Goal: Task Accomplishment & Management: Use online tool/utility

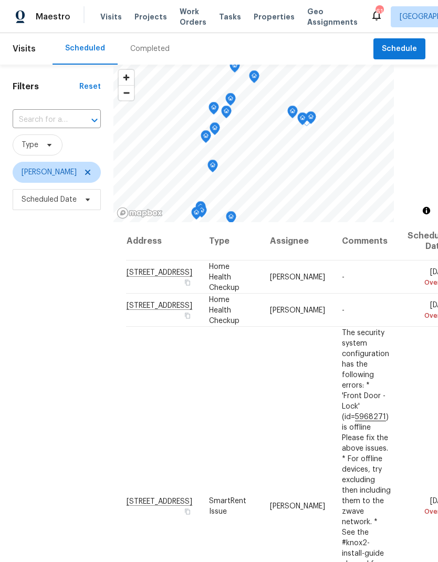
click at [0, 0] on icon at bounding box center [0, 0] width 0 height 0
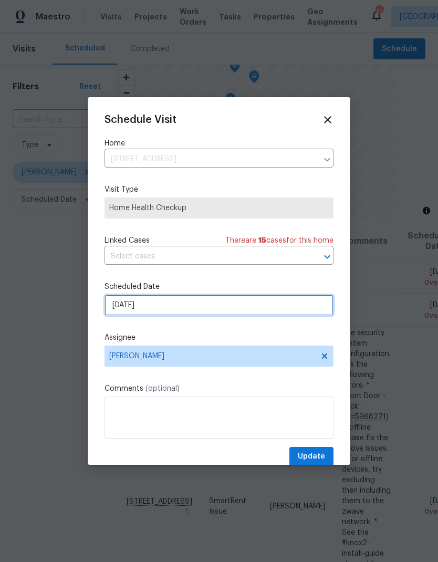
click at [282, 307] on input "8/14/2025" at bounding box center [219, 305] width 229 height 21
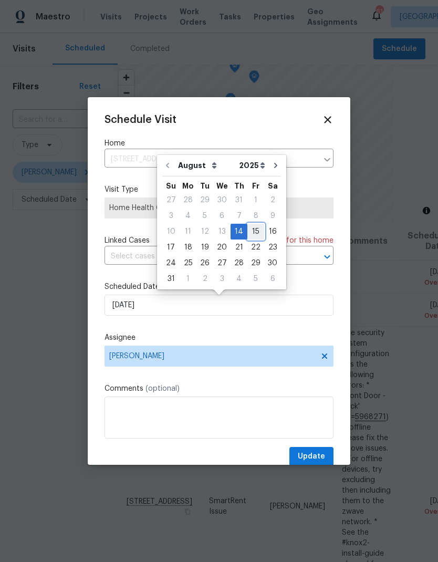
click at [253, 231] on div "15" at bounding box center [255, 231] width 17 height 15
type input "8/15/2025"
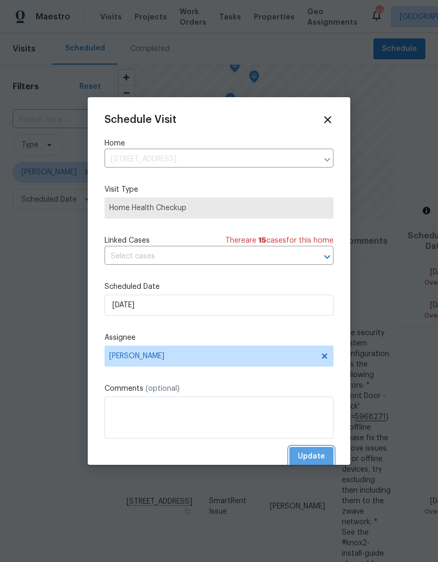
click at [319, 455] on span "Update" at bounding box center [311, 456] width 27 height 13
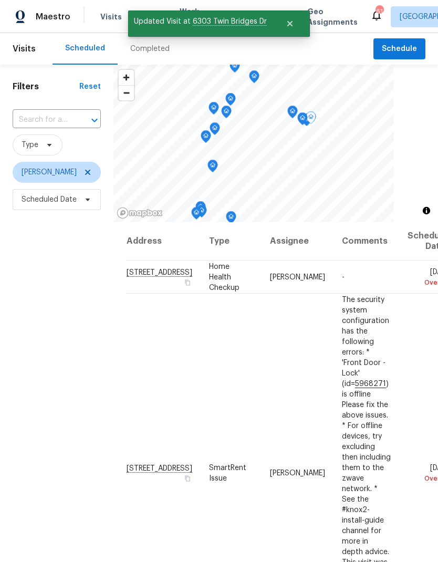
click at [0, 0] on icon at bounding box center [0, 0] width 0 height 0
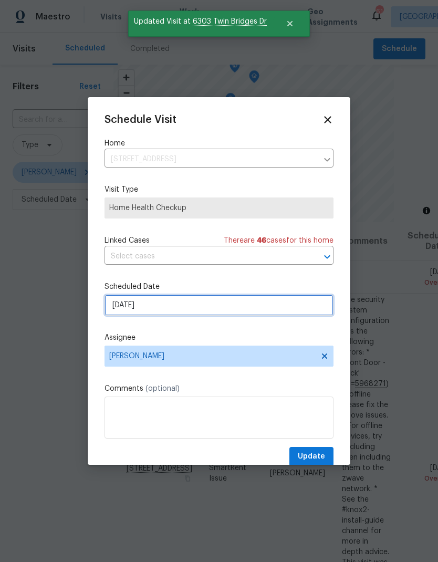
click at [280, 309] on input "8/14/2025" at bounding box center [219, 305] width 229 height 21
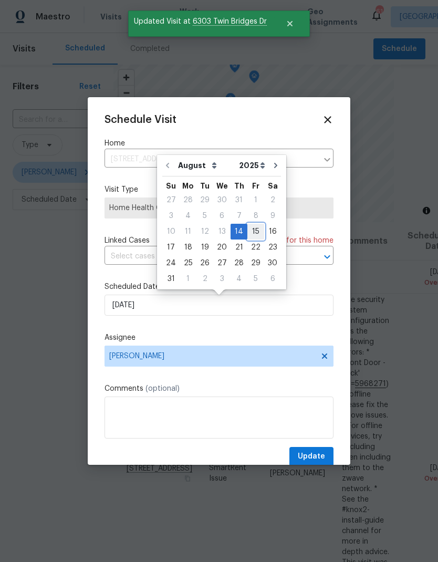
click at [250, 232] on div "15" at bounding box center [255, 231] width 17 height 15
type input "[DATE]"
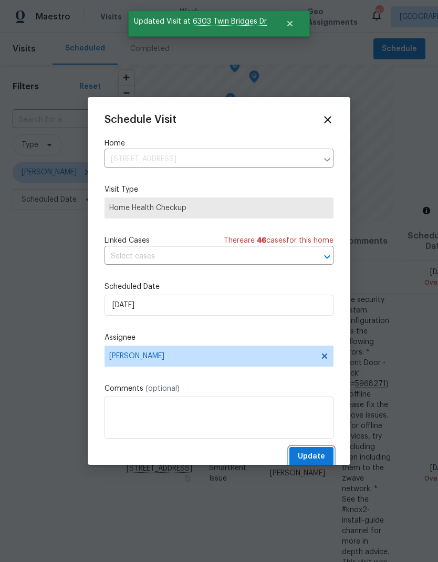
click at [322, 455] on span "Update" at bounding box center [311, 456] width 27 height 13
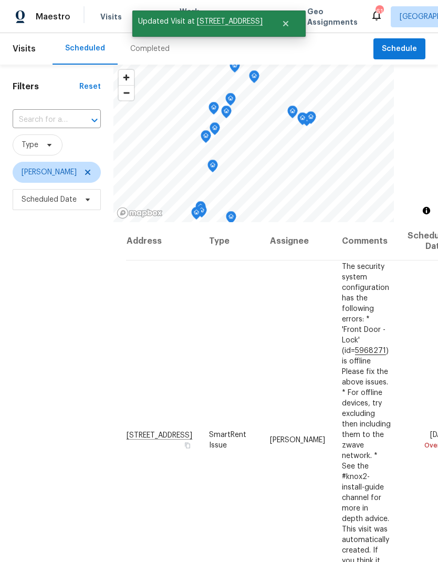
click at [0, 0] on icon at bounding box center [0, 0] width 0 height 0
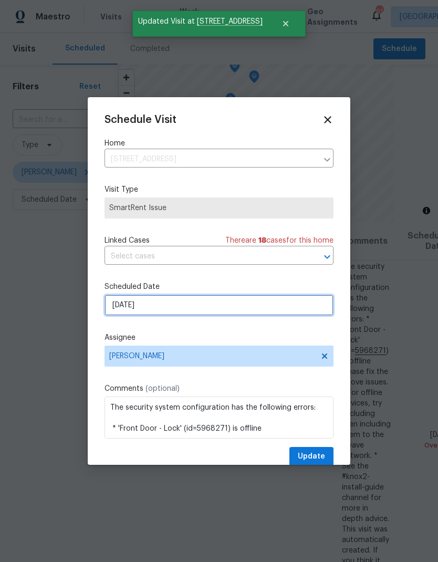
click at [287, 311] on input "8/14/2025" at bounding box center [219, 305] width 229 height 21
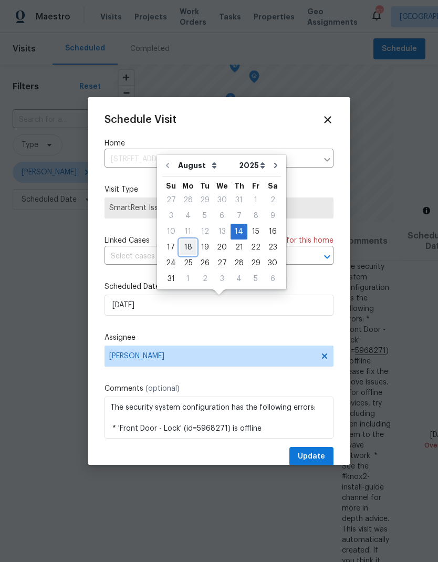
click at [188, 246] on div "18" at bounding box center [188, 247] width 17 height 15
type input "8/18/2025"
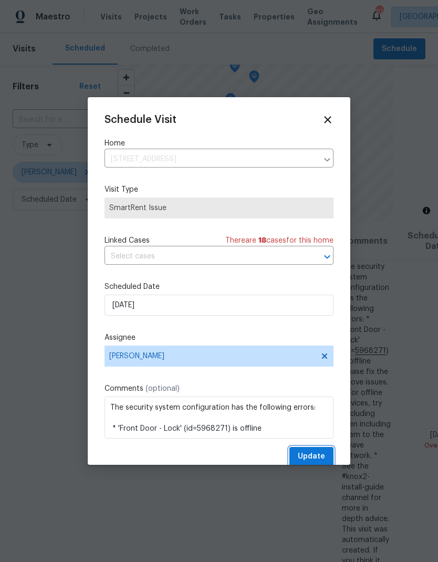
click at [321, 462] on span "Update" at bounding box center [311, 456] width 27 height 13
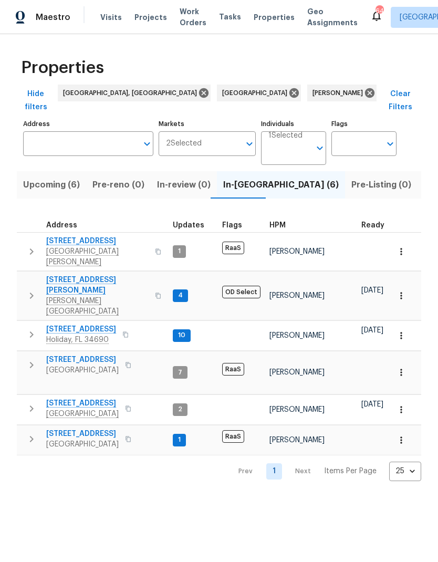
click at [41, 178] on span "Upcoming (6)" at bounding box center [51, 185] width 57 height 15
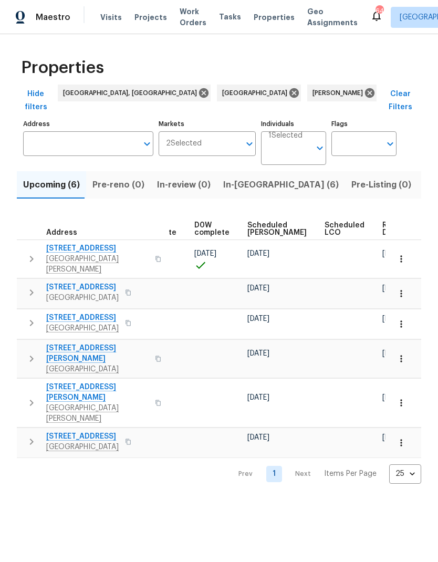
scroll to position [0, 264]
click at [383, 222] on span "Ready Date" at bounding box center [394, 229] width 23 height 15
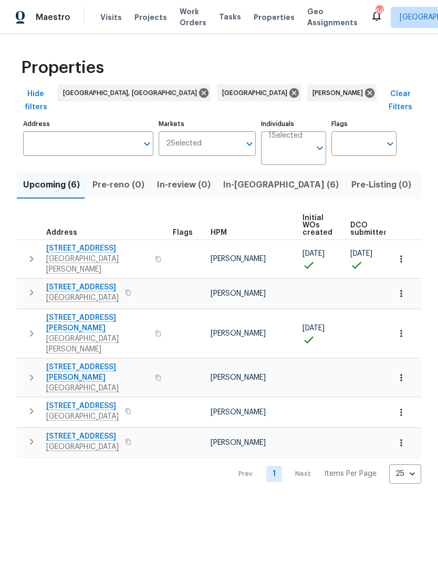
click at [63, 254] on span "New Port Richey, FL 34654" at bounding box center [97, 264] width 102 height 21
click at [243, 178] on span "In-reno (6)" at bounding box center [281, 185] width 116 height 15
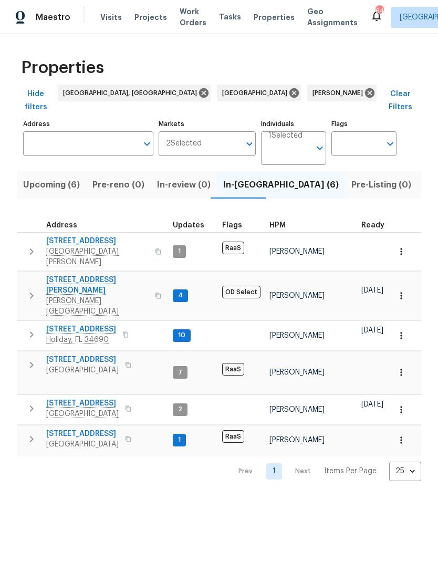
click at [33, 289] on icon "button" at bounding box center [31, 295] width 13 height 13
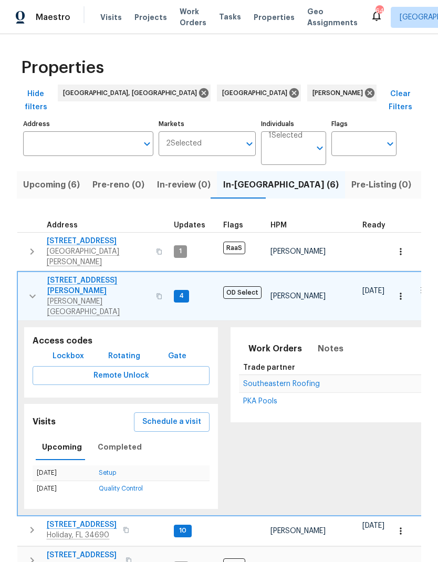
scroll to position [0, -1]
click at [33, 290] on icon "button" at bounding box center [32, 296] width 13 height 13
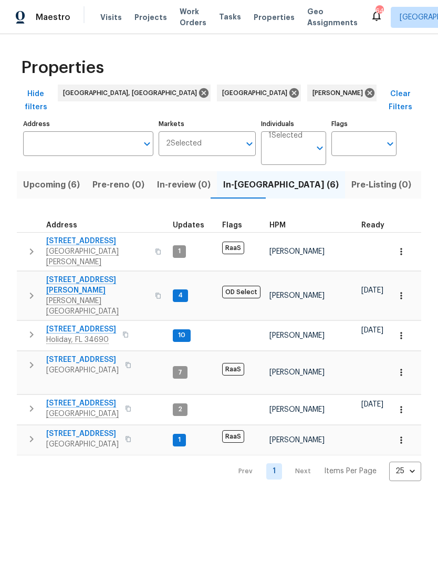
click at [31, 405] on icon "button" at bounding box center [32, 408] width 4 height 6
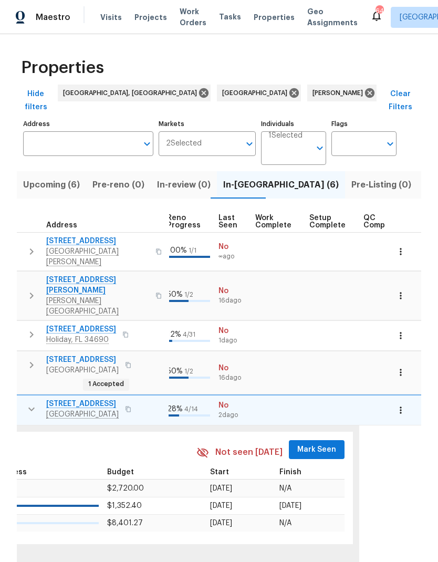
scroll to position [0, 484]
click at [320, 443] on span "Mark Seen" at bounding box center [317, 449] width 39 height 13
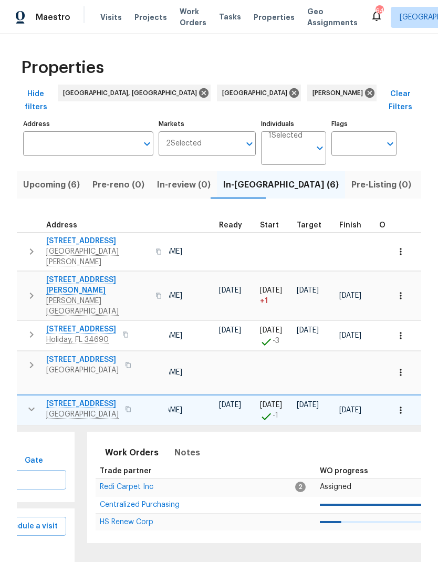
scroll to position [0, 141]
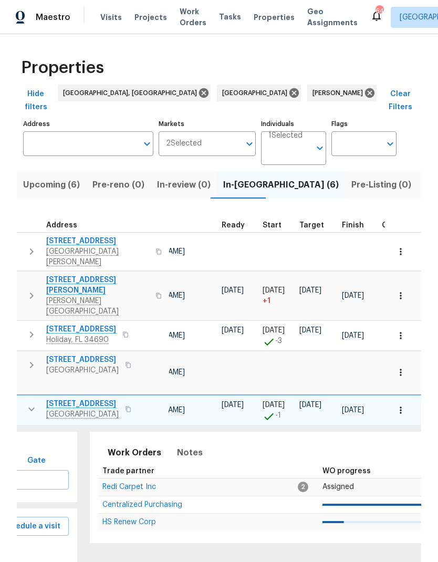
click at [108, 483] on span "Redi Carpet Inc" at bounding box center [129, 486] width 54 height 7
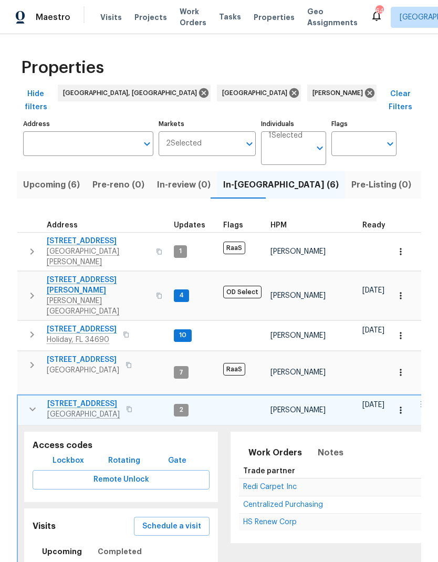
scroll to position [0, 0]
click at [33, 407] on icon "button" at bounding box center [32, 409] width 6 height 4
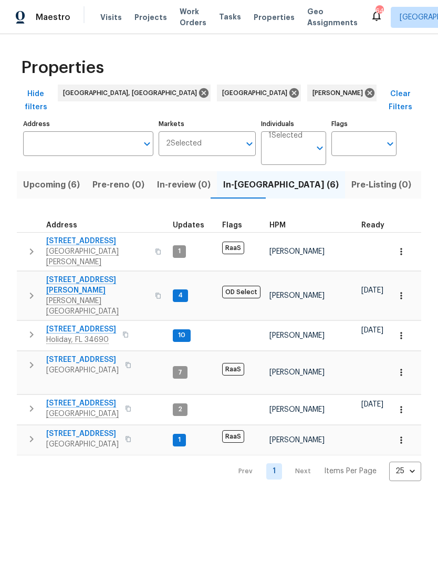
click at [30, 328] on icon "button" at bounding box center [31, 334] width 13 height 13
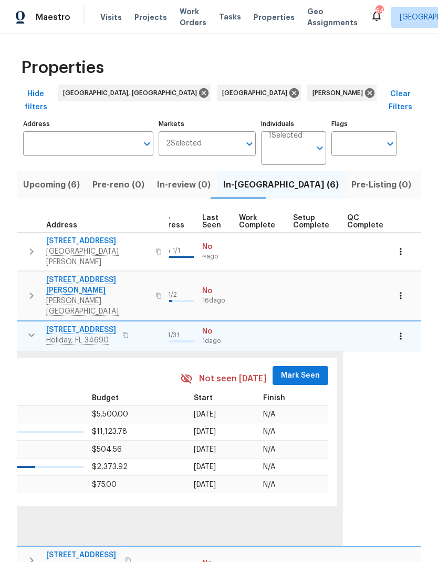
click at [300, 369] on span "Mark Seen" at bounding box center [300, 375] width 39 height 13
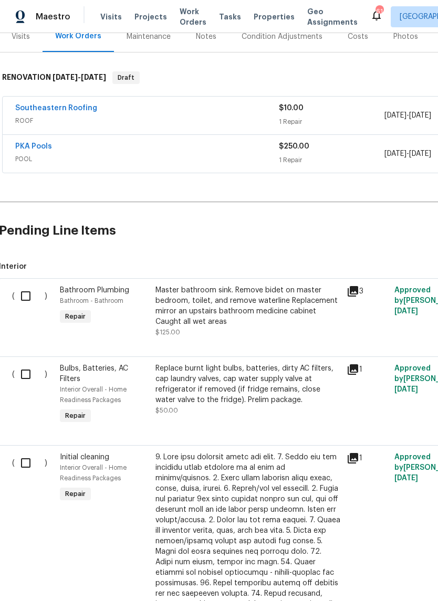
scroll to position [145, 1]
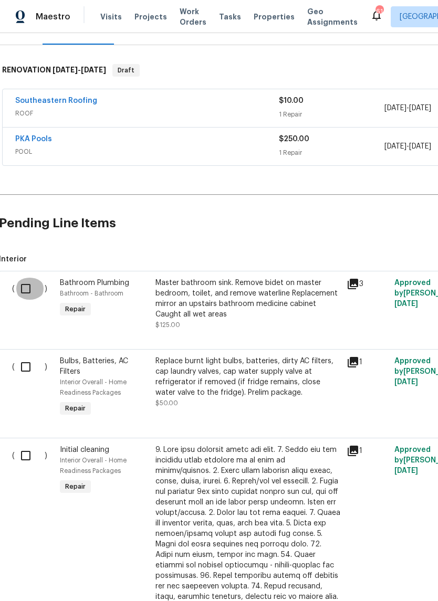
click at [29, 289] on input "checkbox" at bounding box center [30, 289] width 30 height 22
checkbox input "true"
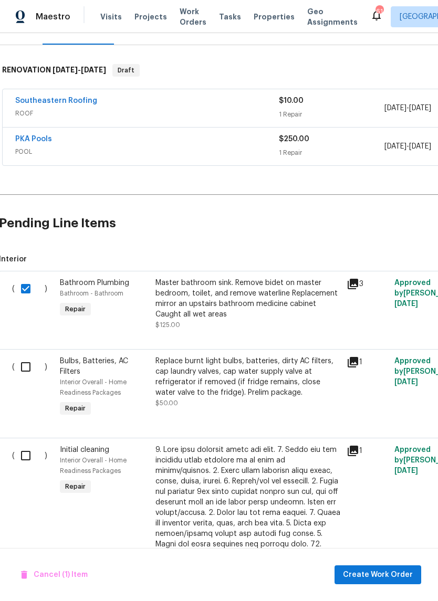
click at [19, 373] on input "checkbox" at bounding box center [30, 367] width 30 height 22
checkbox input "true"
click at [20, 449] on input "checkbox" at bounding box center [30, 456] width 30 height 22
checkbox input "true"
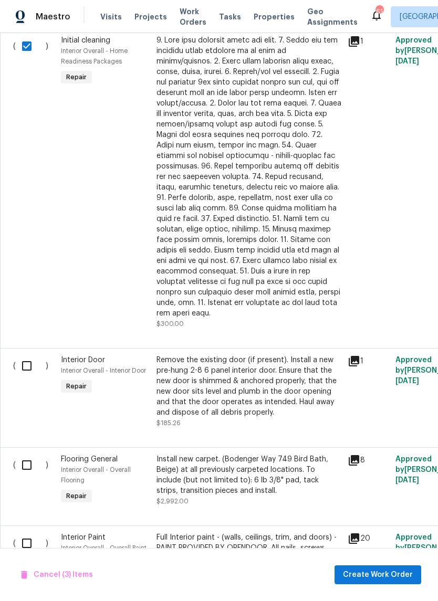
scroll to position [556, 0]
click at [24, 360] on input "checkbox" at bounding box center [31, 365] width 30 height 22
checkbox input "true"
click at [32, 456] on input "checkbox" at bounding box center [31, 464] width 30 height 22
checkbox input "true"
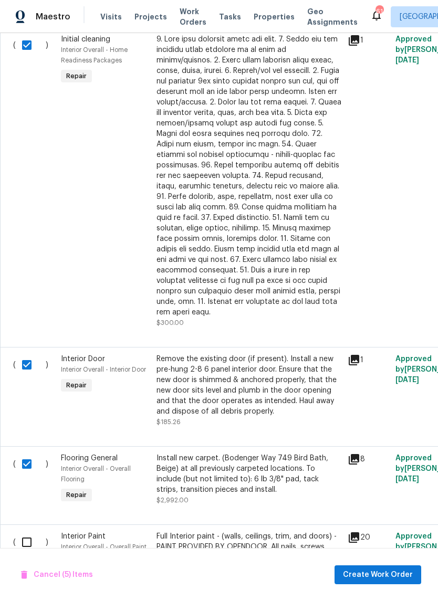
click at [31, 532] on input "checkbox" at bounding box center [31, 543] width 30 height 22
checkbox input "true"
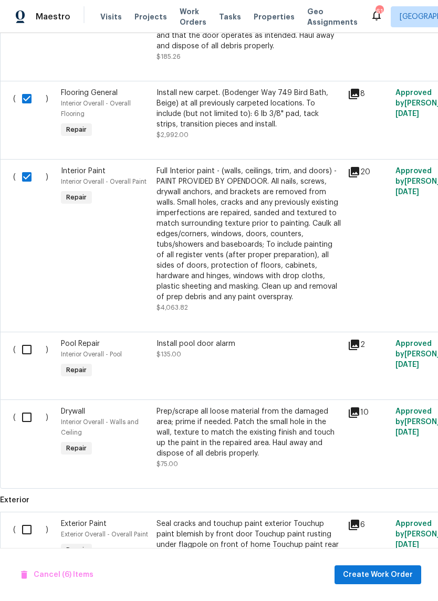
scroll to position [922, 0]
click at [26, 339] on input "checkbox" at bounding box center [31, 350] width 30 height 22
checkbox input "true"
click at [28, 422] on input "checkbox" at bounding box center [31, 418] width 30 height 22
checkbox input "true"
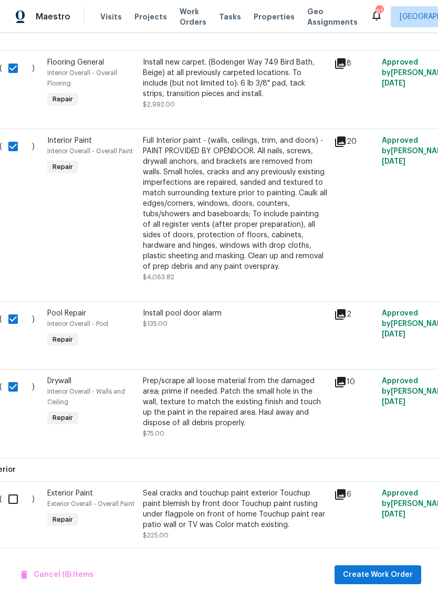
scroll to position [952, 11]
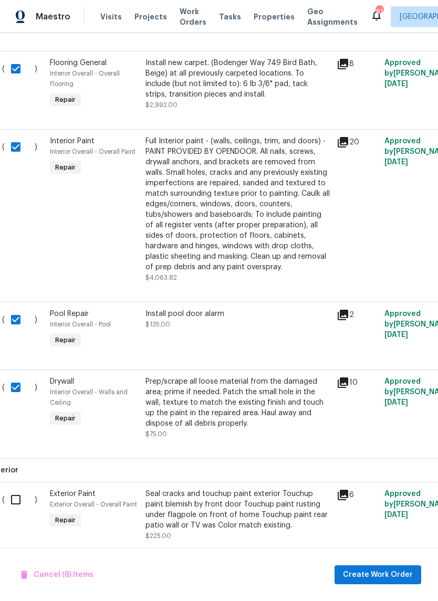
click at [19, 495] on input "checkbox" at bounding box center [20, 500] width 30 height 22
checkbox input "true"
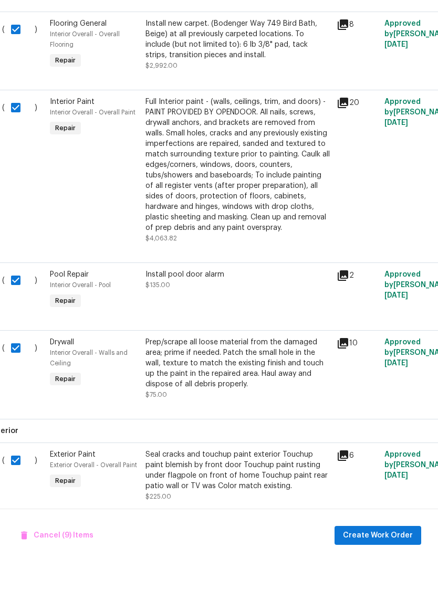
scroll to position [26, 0]
click at [387, 566] on button "Create Work Order" at bounding box center [378, 575] width 87 height 19
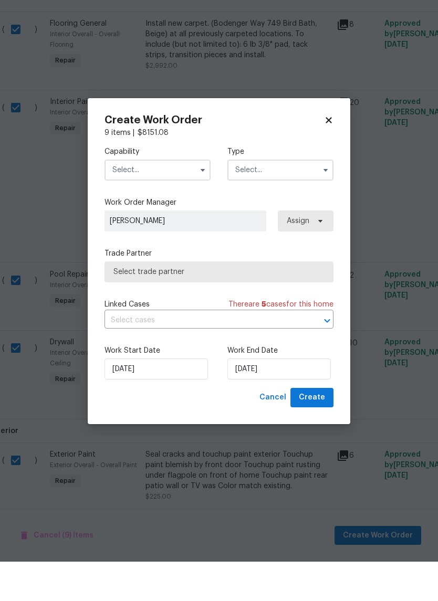
click at [131, 199] on input "text" at bounding box center [158, 209] width 106 height 21
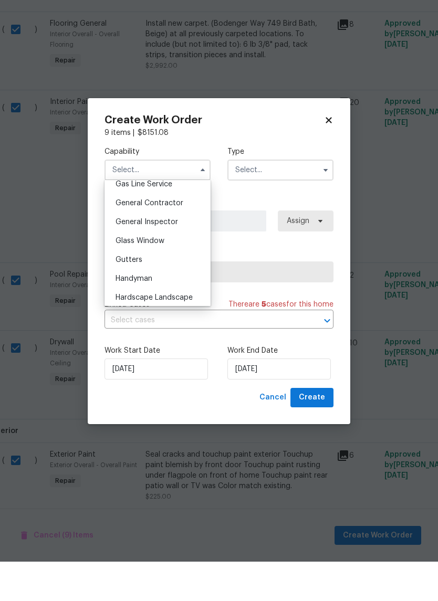
scroll to position [493, 0]
click at [124, 232] on div "General Contractor" at bounding box center [157, 241] width 101 height 19
type input "General Contractor"
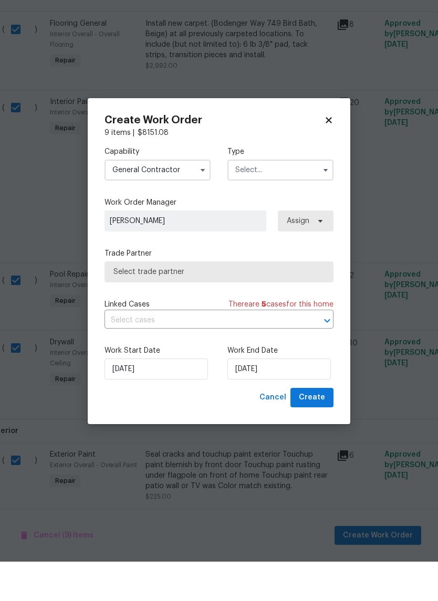
click at [290, 199] on input "text" at bounding box center [280, 209] width 106 height 21
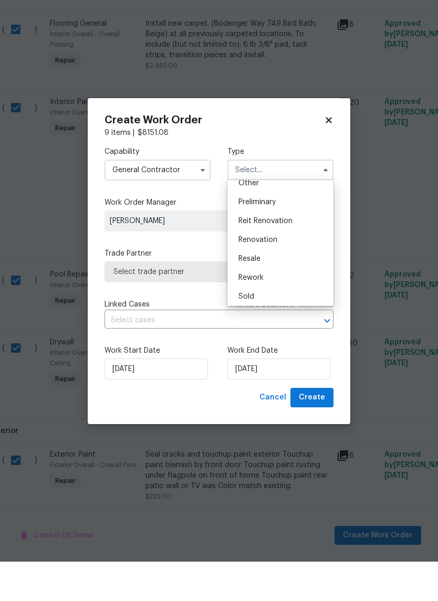
scroll to position [219, 0]
click at [298, 268] on div "Renovation" at bounding box center [280, 277] width 101 height 19
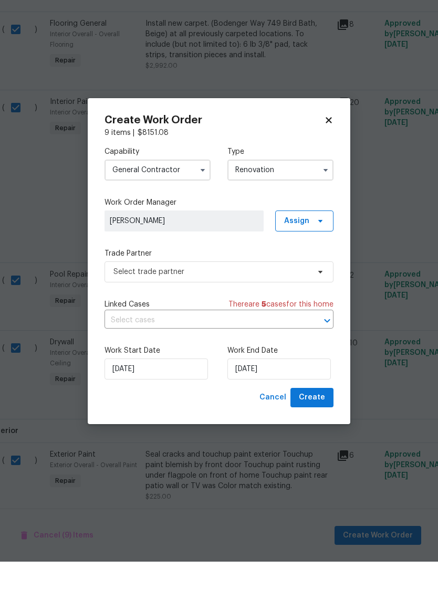
type input "Renovation"
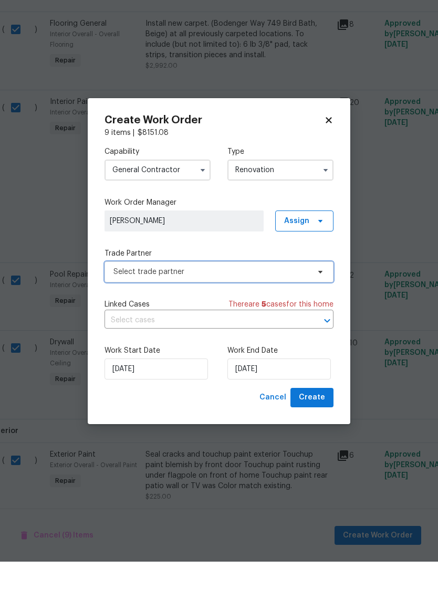
click at [265, 306] on span "Select trade partner" at bounding box center [211, 311] width 196 height 11
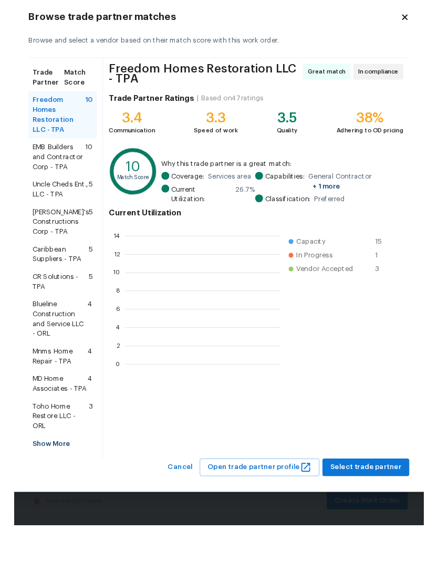
scroll to position [147, 166]
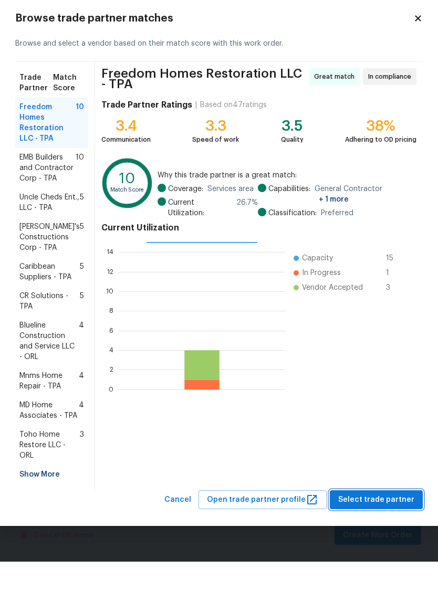
click at [379, 533] on span "Select trade partner" at bounding box center [376, 539] width 76 height 13
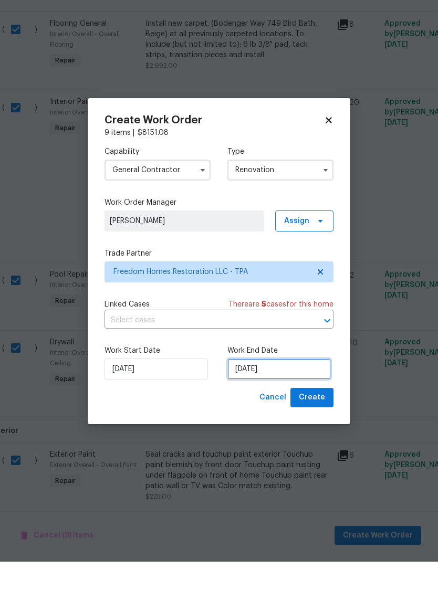
click at [305, 398] on input "8/18/2025" at bounding box center [278, 408] width 103 height 21
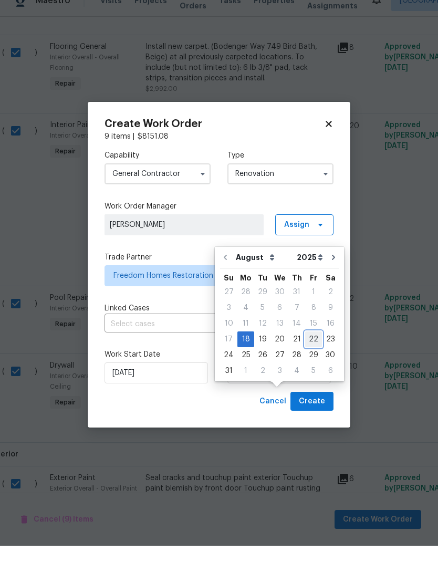
click at [311, 348] on div "22" at bounding box center [313, 355] width 17 height 15
type input "8/22/2025"
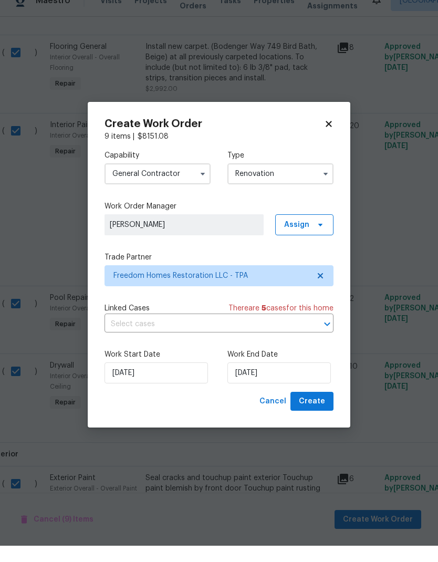
scroll to position [42, 0]
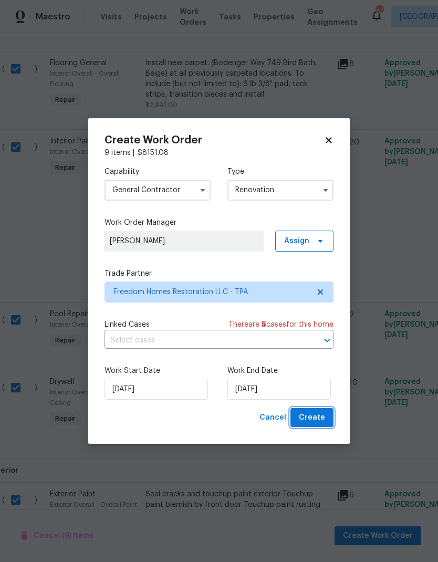
click at [316, 417] on span "Create" at bounding box center [312, 417] width 26 height 13
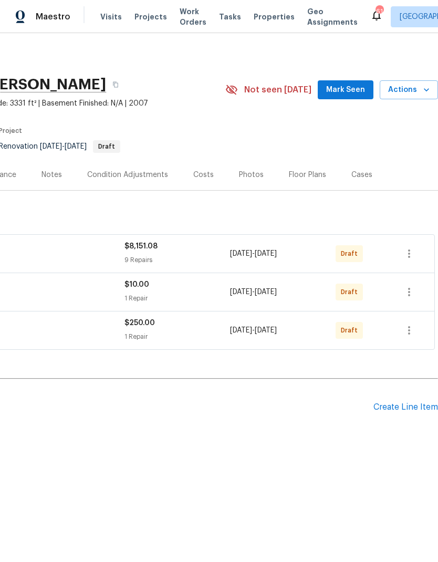
scroll to position [0, 155]
click at [417, 251] on button "button" at bounding box center [409, 253] width 25 height 25
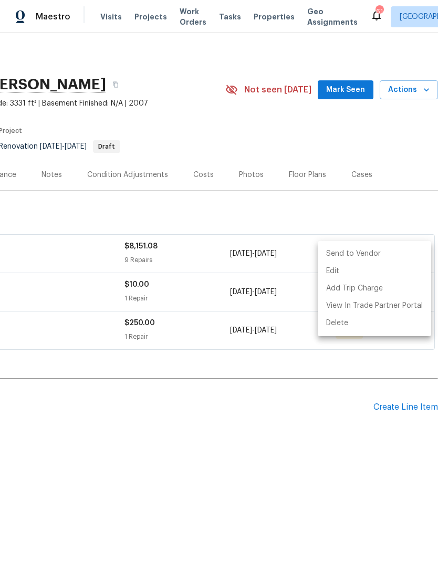
click at [371, 254] on li "Send to Vendor" at bounding box center [374, 253] width 113 height 17
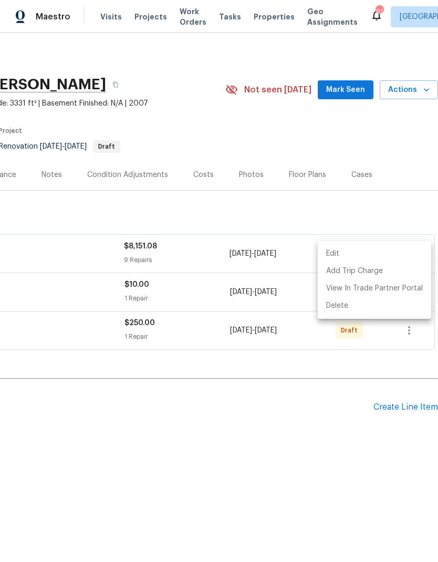
click at [374, 412] on div at bounding box center [219, 281] width 438 height 562
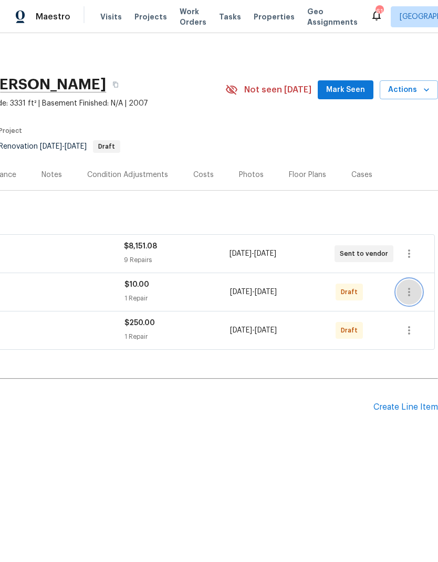
click at [412, 289] on icon "button" at bounding box center [409, 292] width 13 height 13
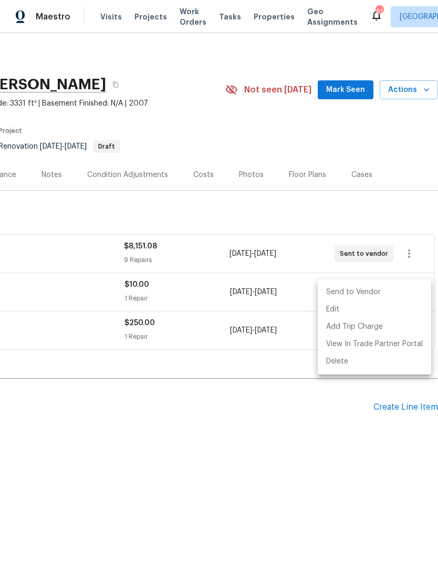
click at [372, 290] on li "Send to Vendor" at bounding box center [374, 292] width 113 height 17
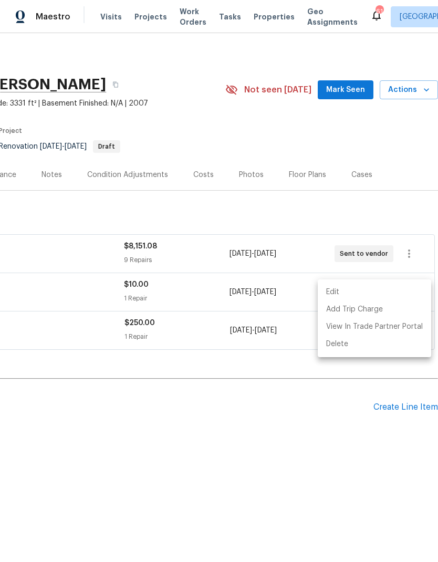
click at [75, 366] on div at bounding box center [219, 281] width 438 height 562
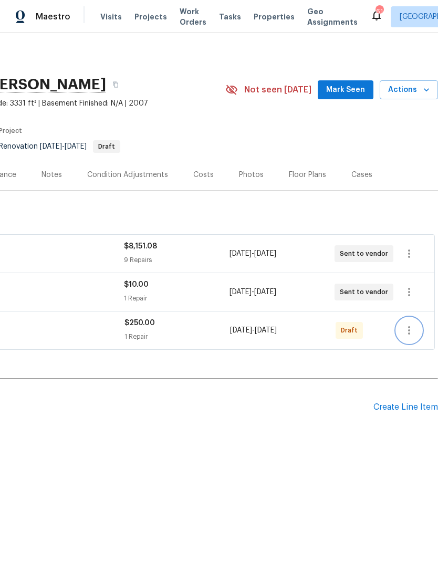
click at [414, 326] on icon "button" at bounding box center [409, 330] width 13 height 13
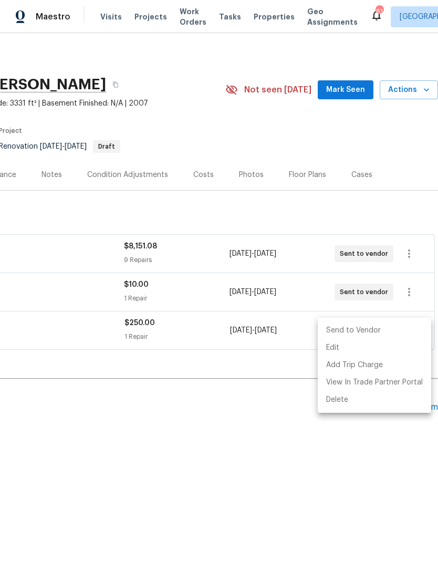
click at [386, 328] on li "Send to Vendor" at bounding box center [374, 330] width 113 height 17
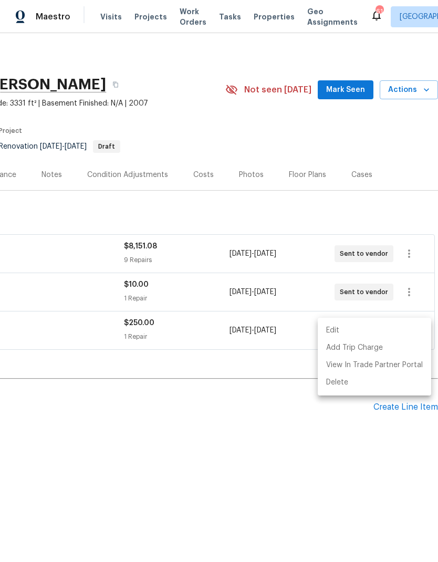
click at [293, 431] on div at bounding box center [219, 281] width 438 height 562
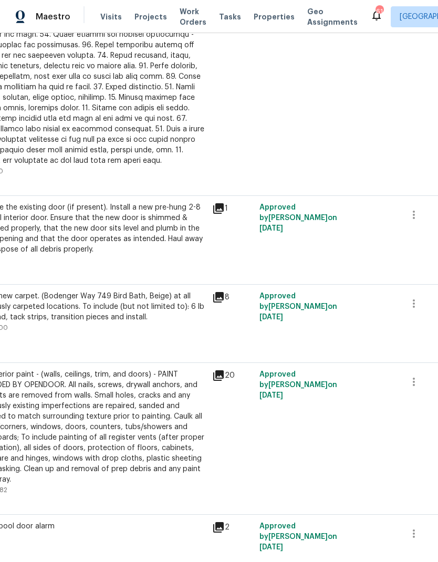
scroll to position [595, 133]
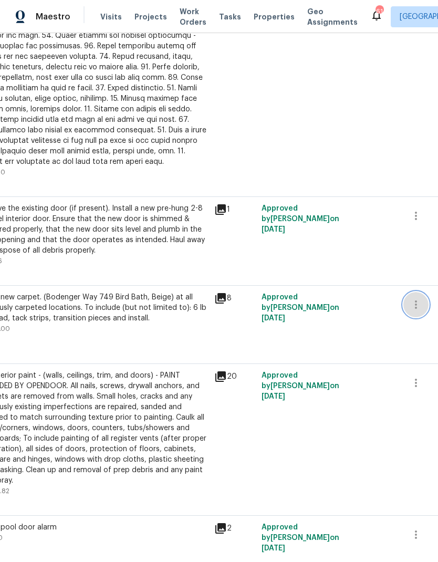
click at [413, 298] on icon "button" at bounding box center [416, 304] width 13 height 13
click at [410, 299] on li "Cancel" at bounding box center [409, 297] width 40 height 17
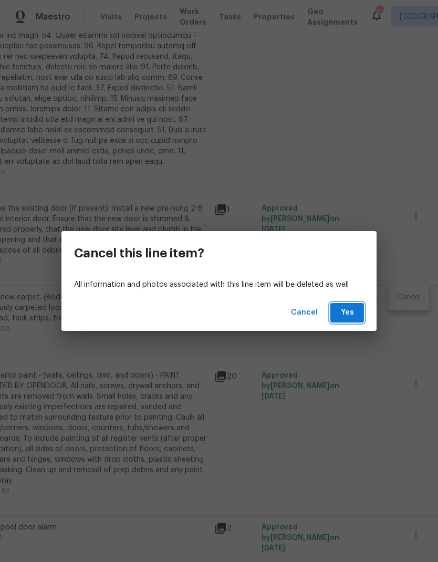
click at [350, 317] on span "Yes" at bounding box center [347, 312] width 17 height 13
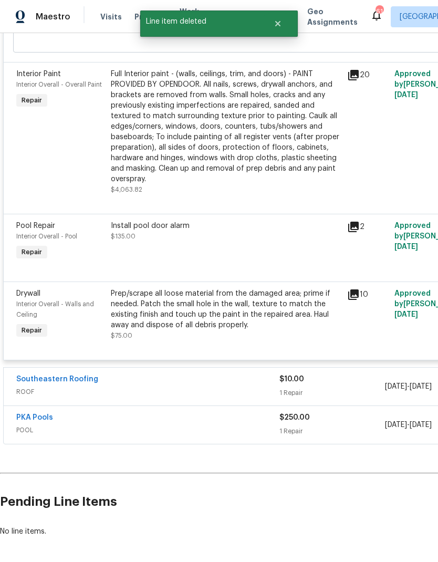
scroll to position [930, 0]
click at [367, 496] on h2 "Pending Line Items" at bounding box center [264, 502] width 529 height 49
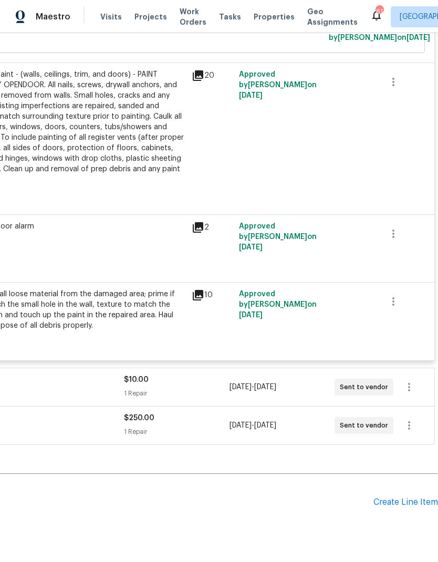
scroll to position [930, 155]
click at [405, 499] on div "Create Line Item" at bounding box center [405, 502] width 65 height 10
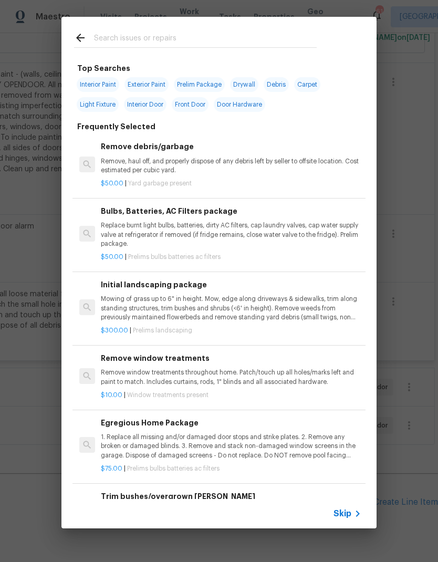
click at [116, 37] on input "text" at bounding box center [205, 40] width 223 height 16
type input "Carpet"
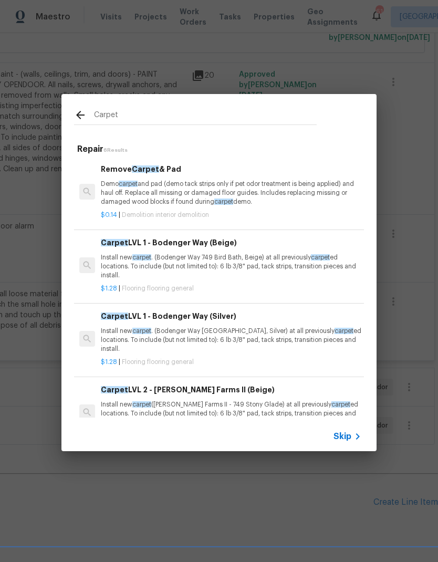
click at [114, 259] on p "Install new carpet . (Bodenger Way 749 Bird Bath, Beige) at all previously carp…" at bounding box center [231, 266] width 261 height 27
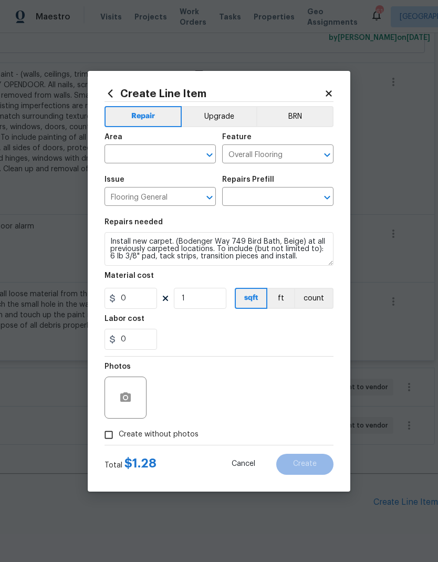
type input "Carpet LVL 1 - Bodenger Way (Beige) $1.28"
type input "1.28"
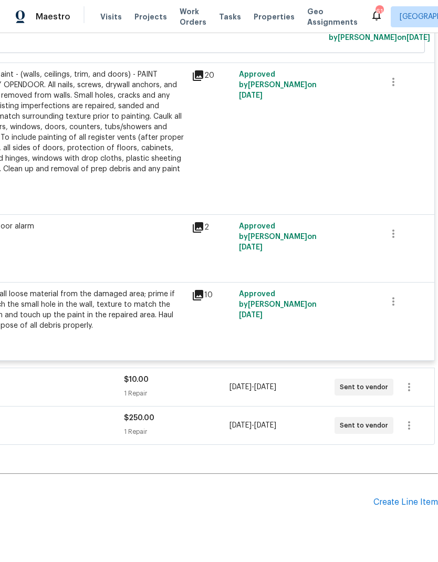
click at [413, 501] on div "Create Line Item" at bounding box center [405, 502] width 65 height 10
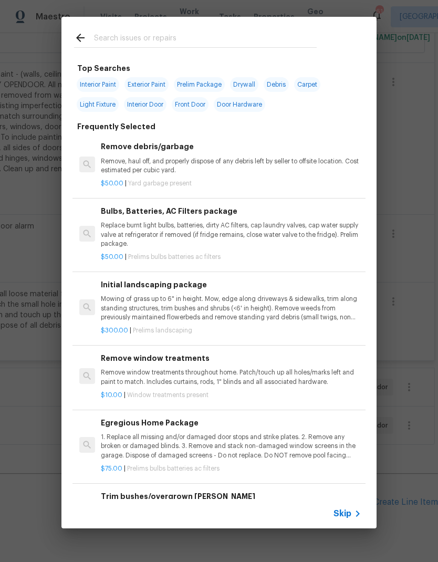
click at [122, 40] on input "text" at bounding box center [205, 40] width 223 height 16
type input "Carpet"
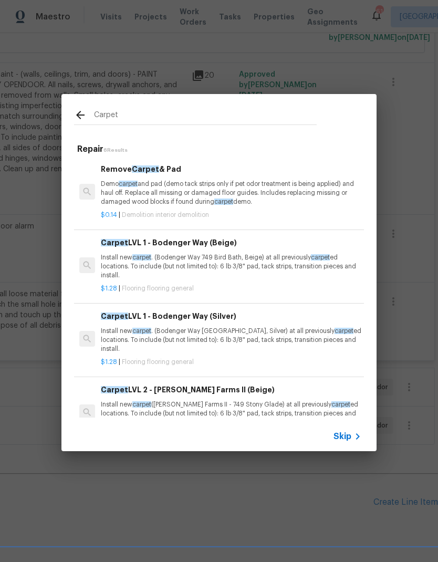
click at [122, 265] on p "Install new carpet . (Bodenger Way 749 Bird Bath, Beige) at all previously carp…" at bounding box center [231, 266] width 261 height 27
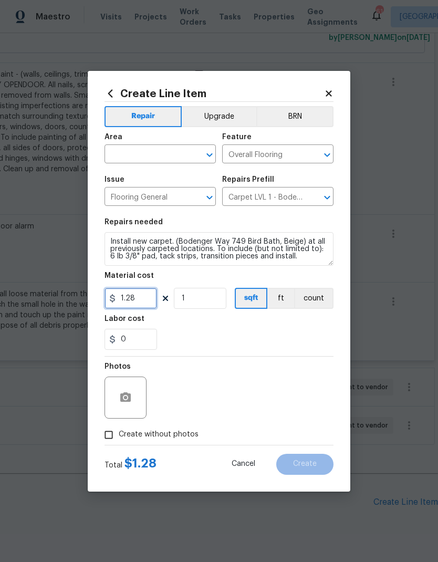
click at [136, 299] on input "1.28" at bounding box center [131, 298] width 53 height 21
type input "1.36"
click at [192, 305] on input "1" at bounding box center [200, 298] width 53 height 21
click at [192, 307] on input "1" at bounding box center [200, 298] width 53 height 21
type input "2000"
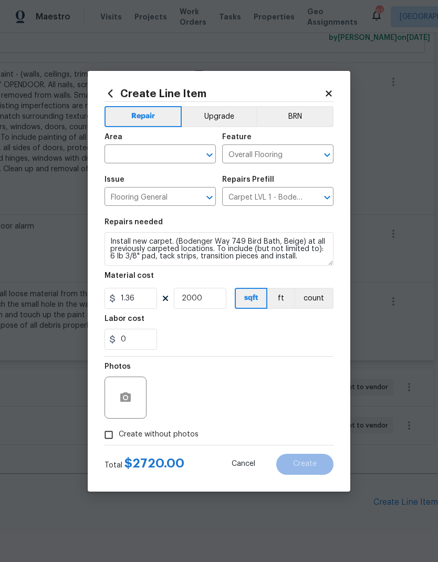
click at [127, 158] on input "text" at bounding box center [146, 155] width 82 height 16
click at [121, 190] on li "Interior Overall" at bounding box center [160, 195] width 111 height 17
type input "Interior Overall"
click at [119, 403] on button "button" at bounding box center [125, 397] width 25 height 25
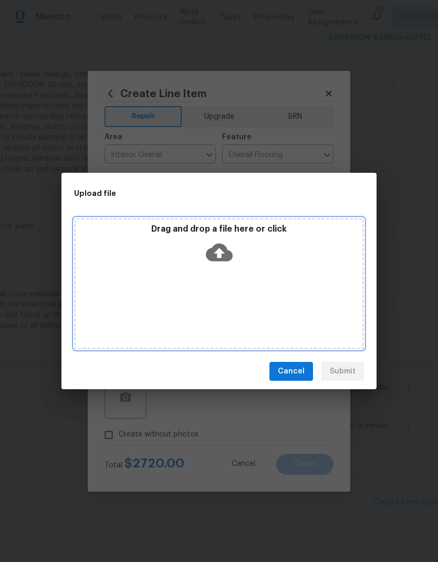
click at [199, 266] on div "Drag and drop a file here or click" at bounding box center [219, 246] width 287 height 45
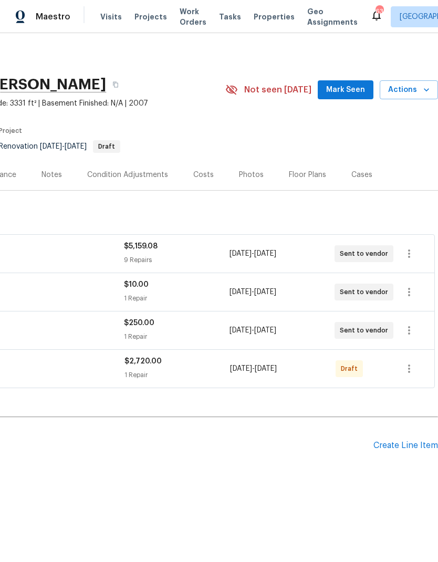
scroll to position [0, 155]
click at [409, 369] on icon "button" at bounding box center [409, 369] width 2 height 8
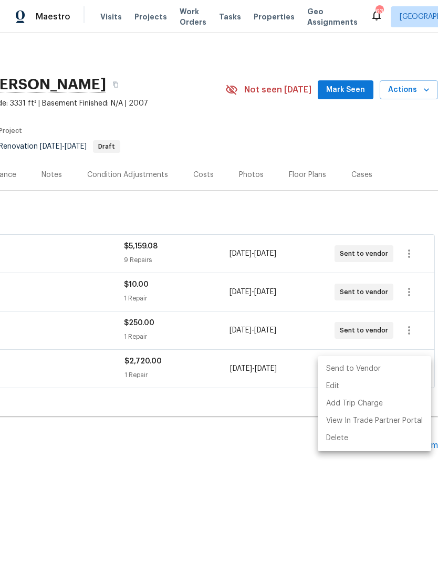
click at [370, 370] on li "Send to Vendor" at bounding box center [374, 368] width 113 height 17
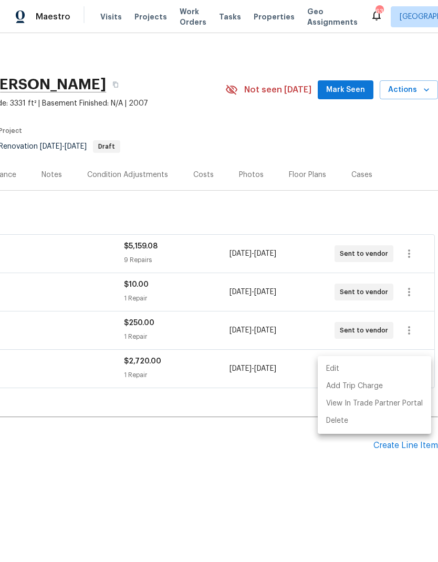
click at [361, 95] on div at bounding box center [219, 281] width 438 height 562
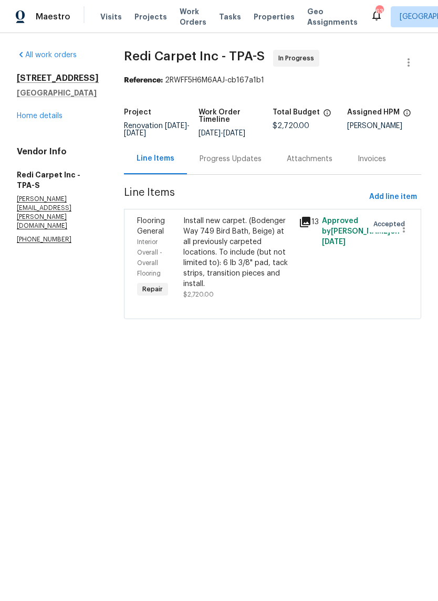
click at [250, 174] on div "Progress Updates" at bounding box center [230, 158] width 87 height 31
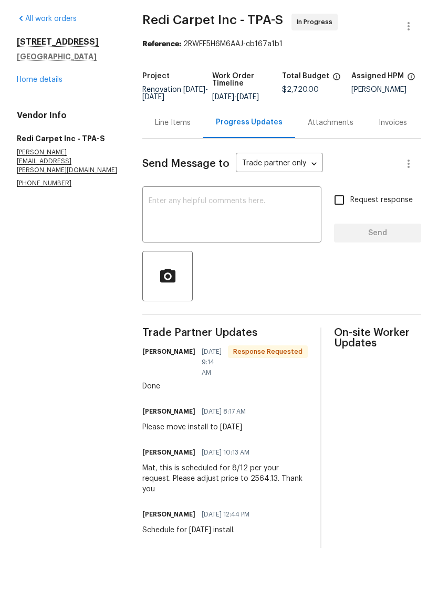
scroll to position [10, 0]
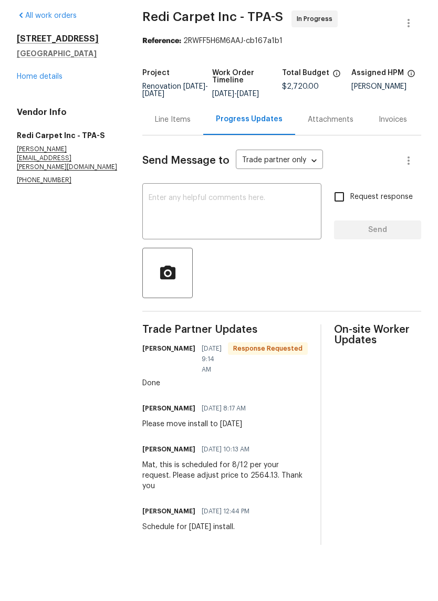
click at [172, 154] on div "Line Items" at bounding box center [173, 159] width 36 height 11
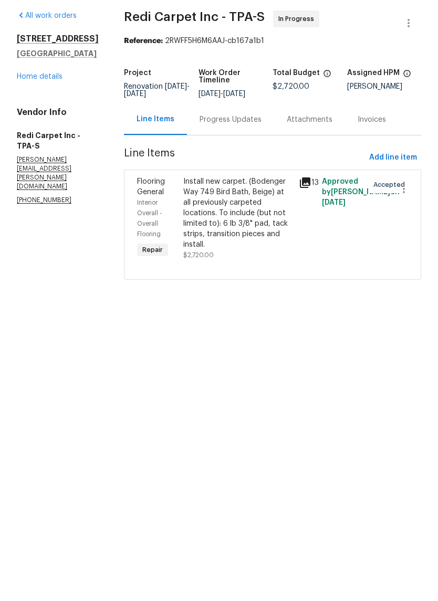
click at [27, 112] on link "Home details" at bounding box center [40, 115] width 46 height 7
